Goal: Navigation & Orientation: Find specific page/section

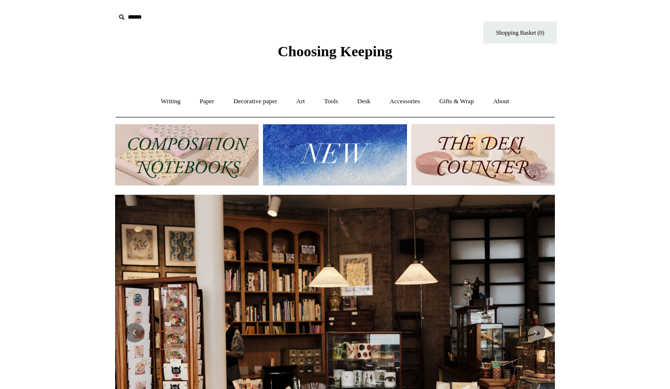
click at [232, 151] on img at bounding box center [187, 154] width 144 height 61
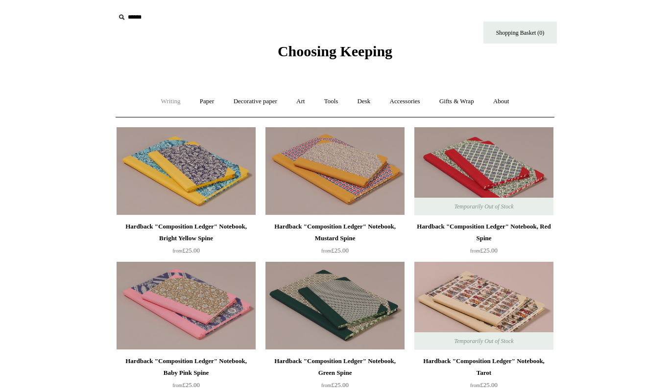
click at [181, 100] on link "Writing +" at bounding box center [170, 102] width 37 height 26
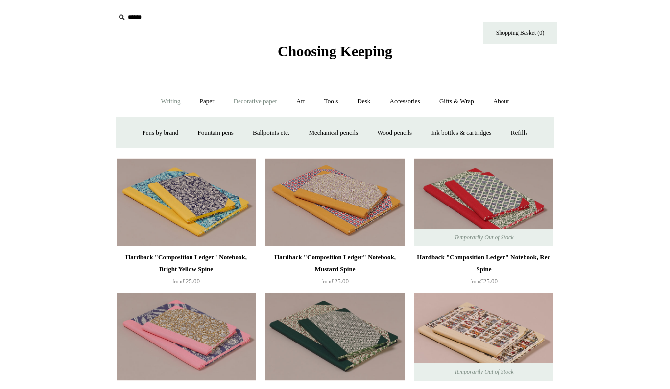
click at [258, 101] on link "Decorative paper +" at bounding box center [255, 102] width 61 height 26
click at [297, 107] on link "Art +" at bounding box center [301, 102] width 26 height 26
click at [199, 110] on link "Paper +" at bounding box center [207, 102] width 32 height 26
click at [198, 126] on link "Notebooks +" at bounding box center [197, 133] width 45 height 26
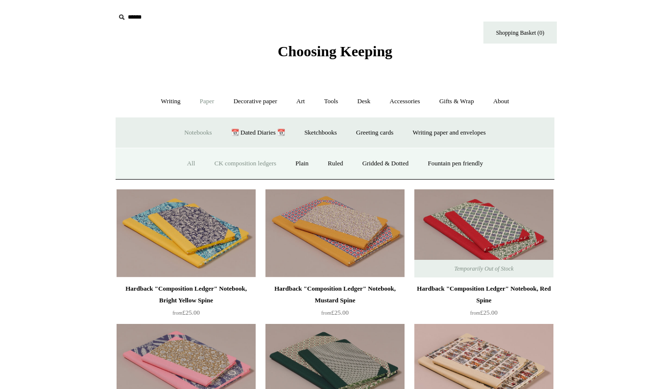
click at [184, 159] on link "All" at bounding box center [191, 164] width 26 height 26
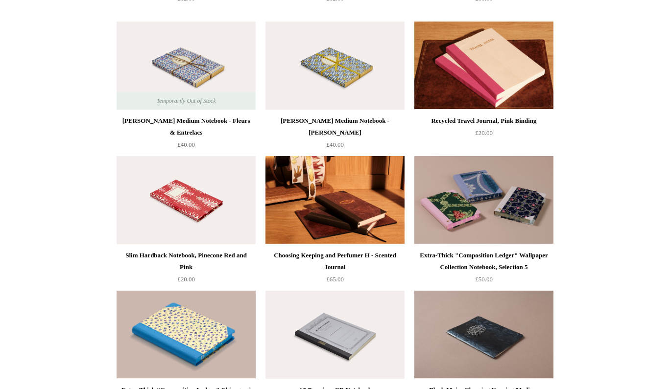
scroll to position [3830, 0]
